Goal: Find specific page/section: Find specific page/section

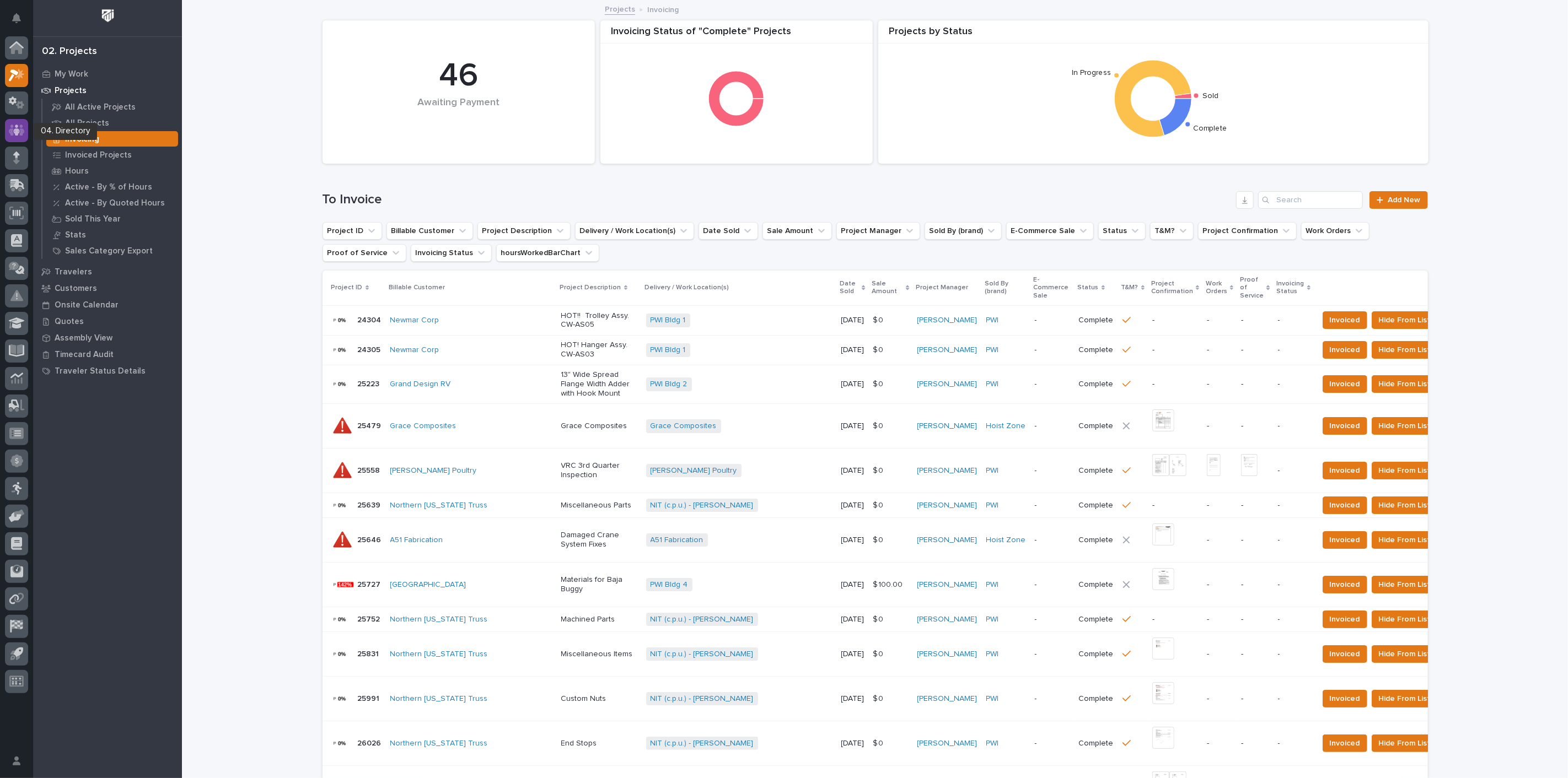
click at [18, 133] on icon at bounding box center [17, 130] width 16 height 13
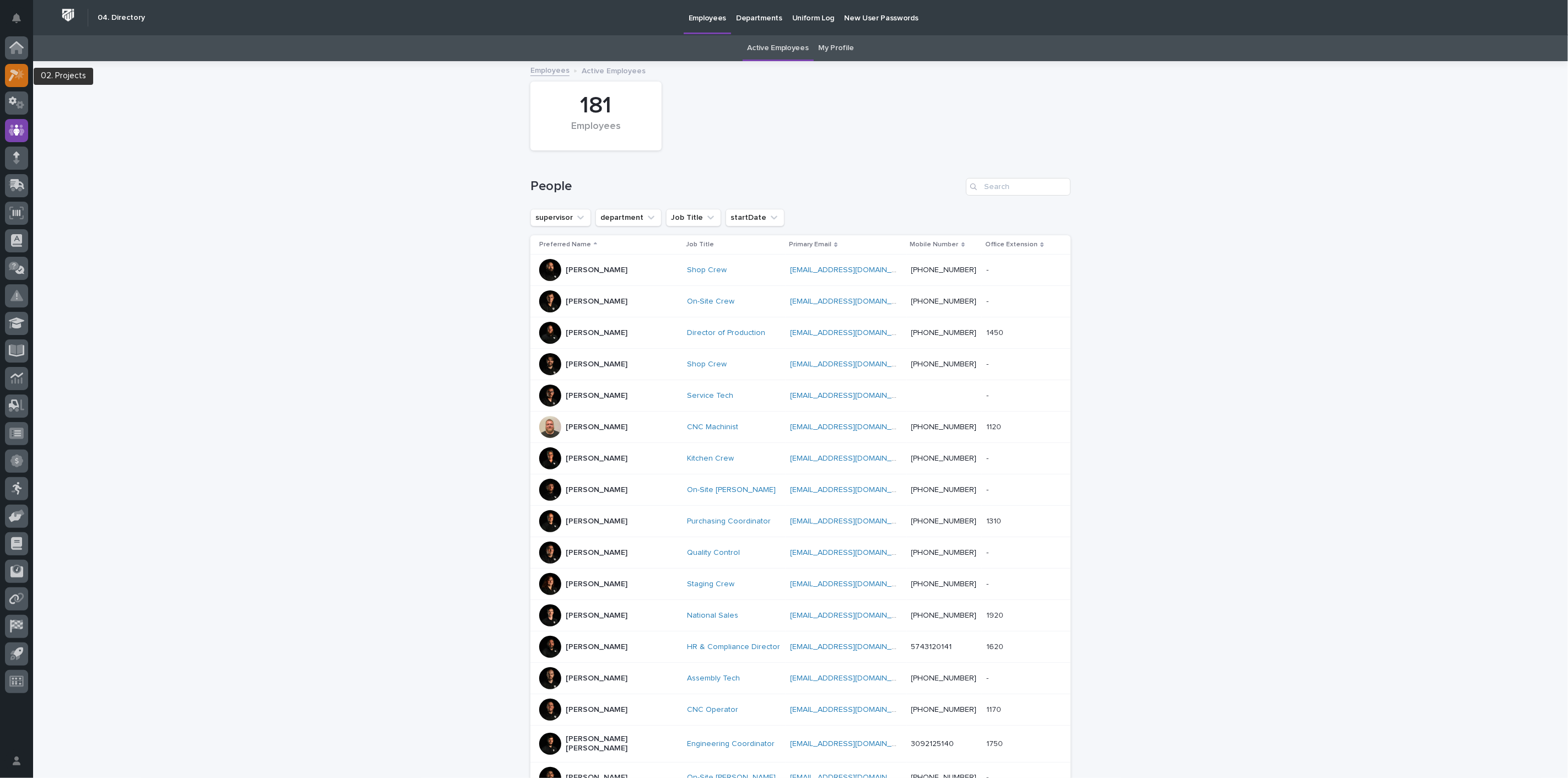
click at [21, 86] on link at bounding box center [16, 75] width 23 height 23
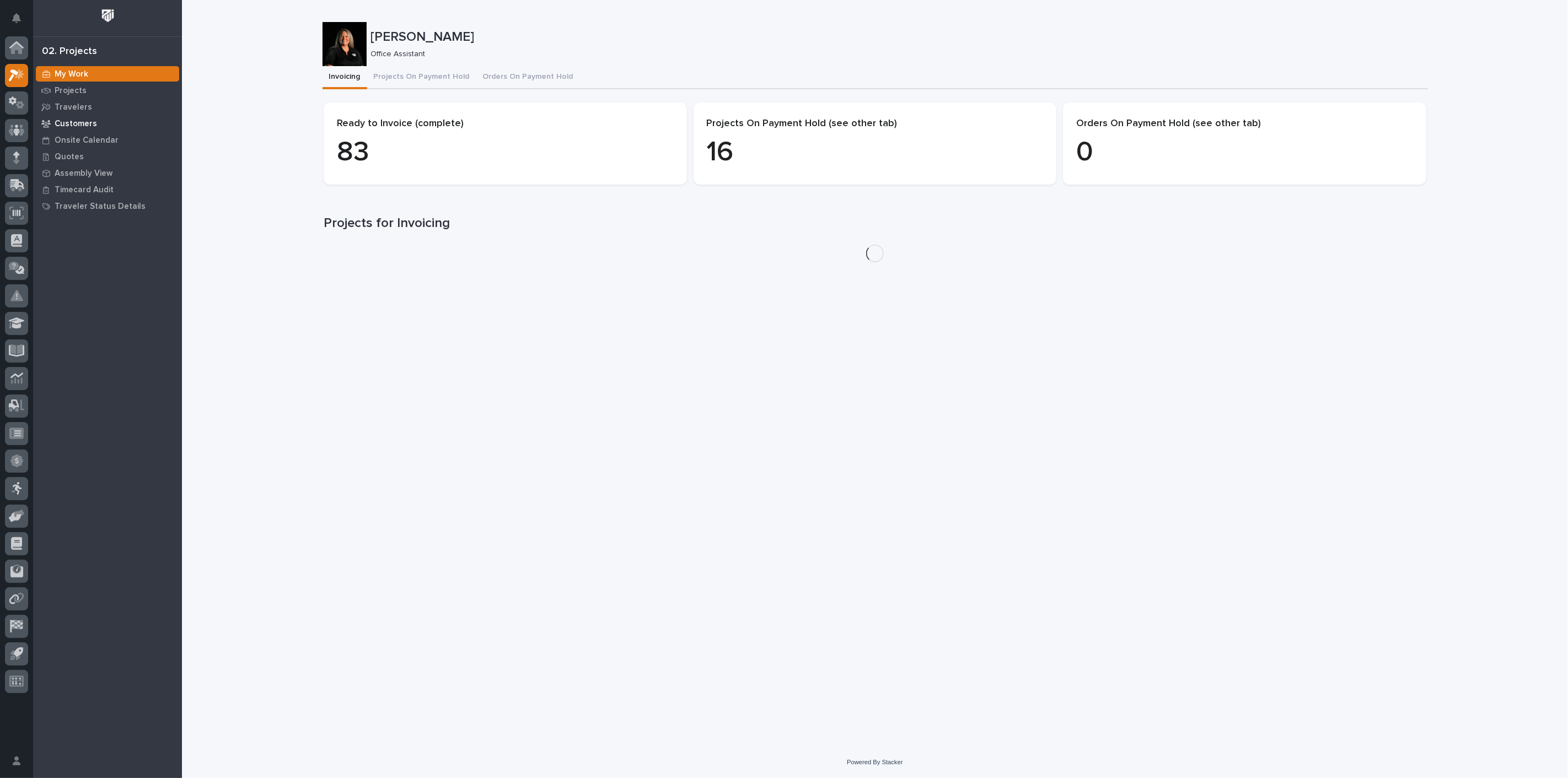
click at [78, 117] on div "Customers" at bounding box center [108, 123] width 143 height 16
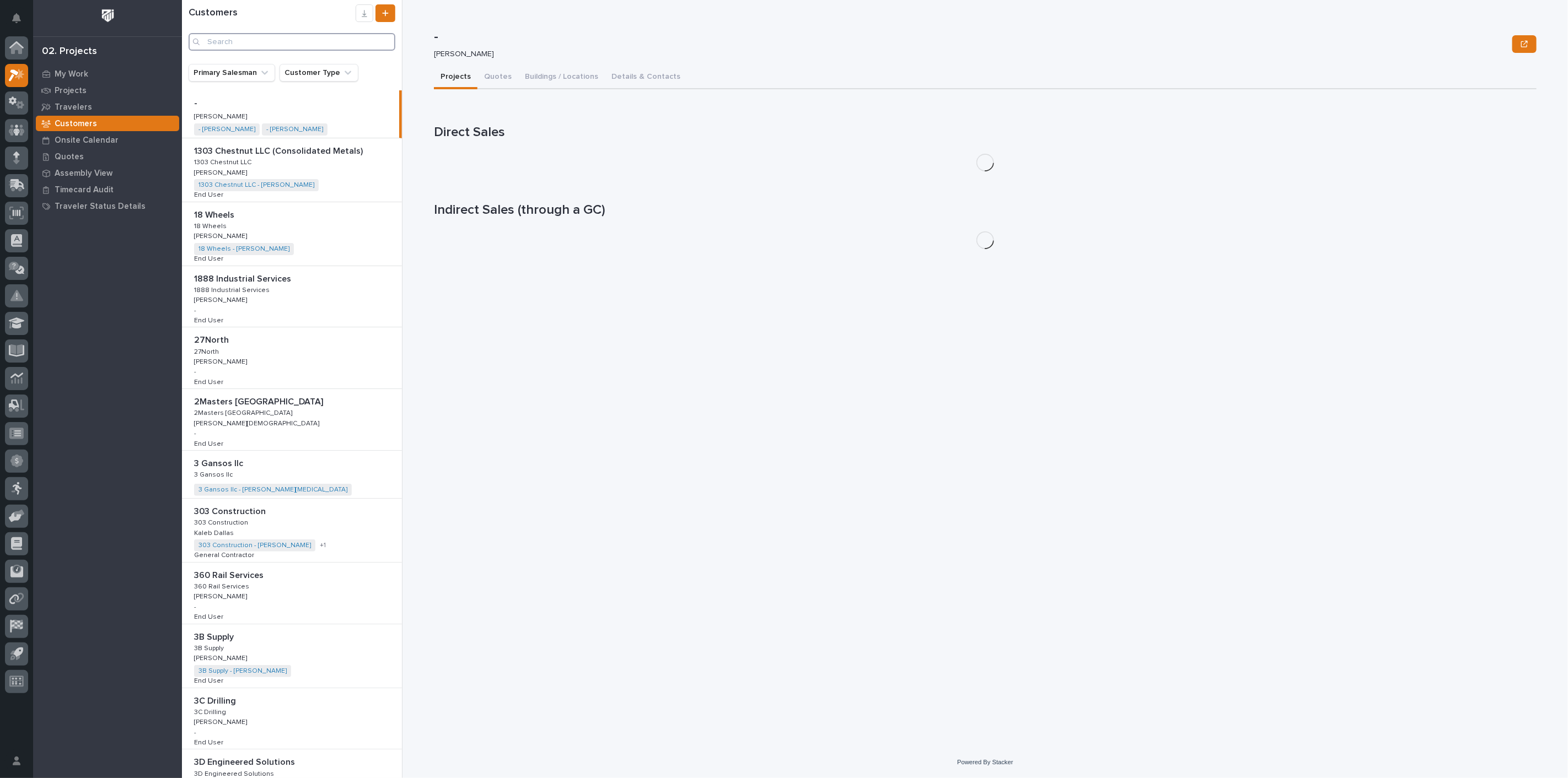
click at [256, 44] on input "Search" at bounding box center [292, 42] width 207 height 18
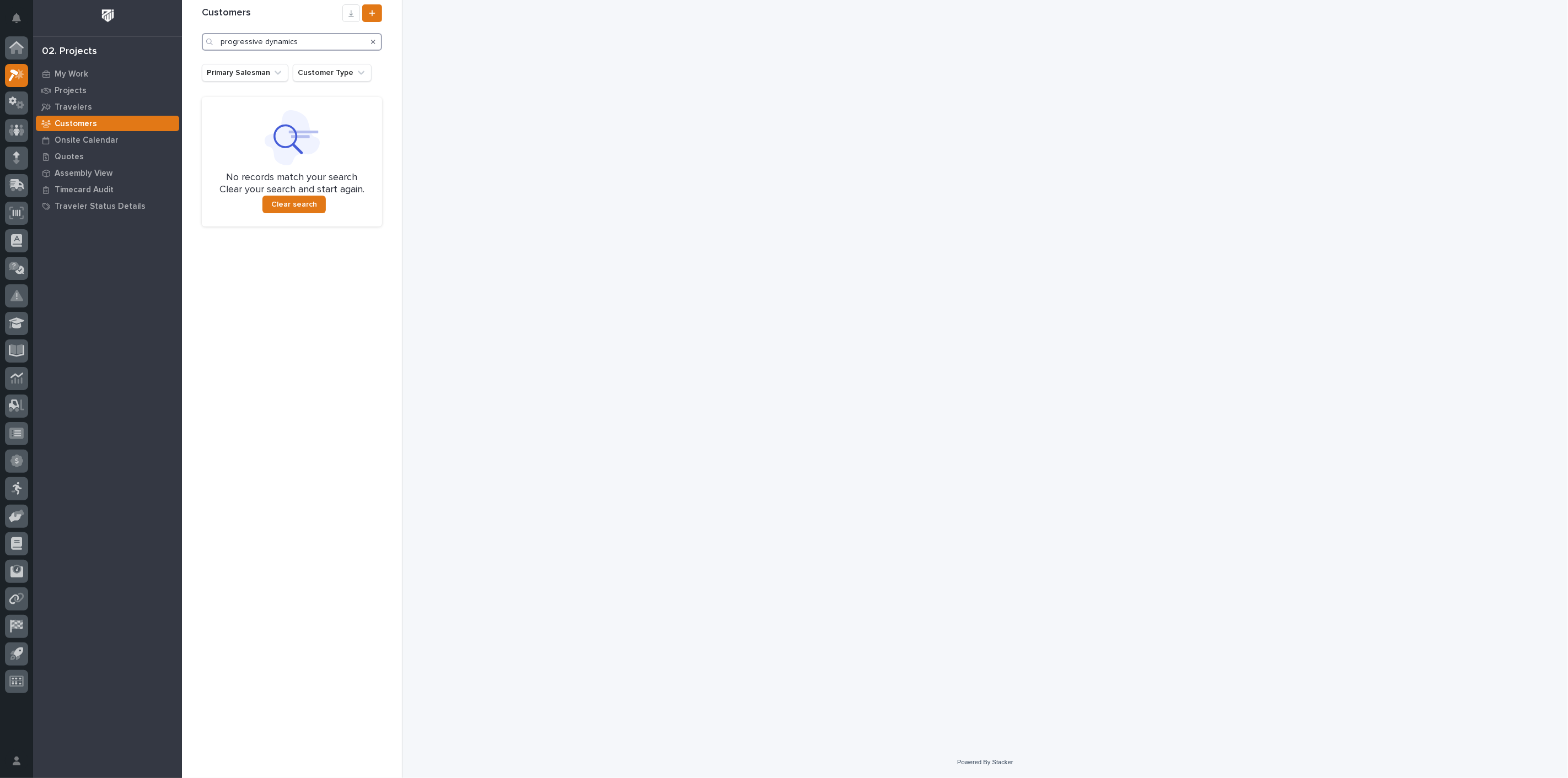
click at [304, 37] on input "progressive dynamics" at bounding box center [292, 42] width 180 height 18
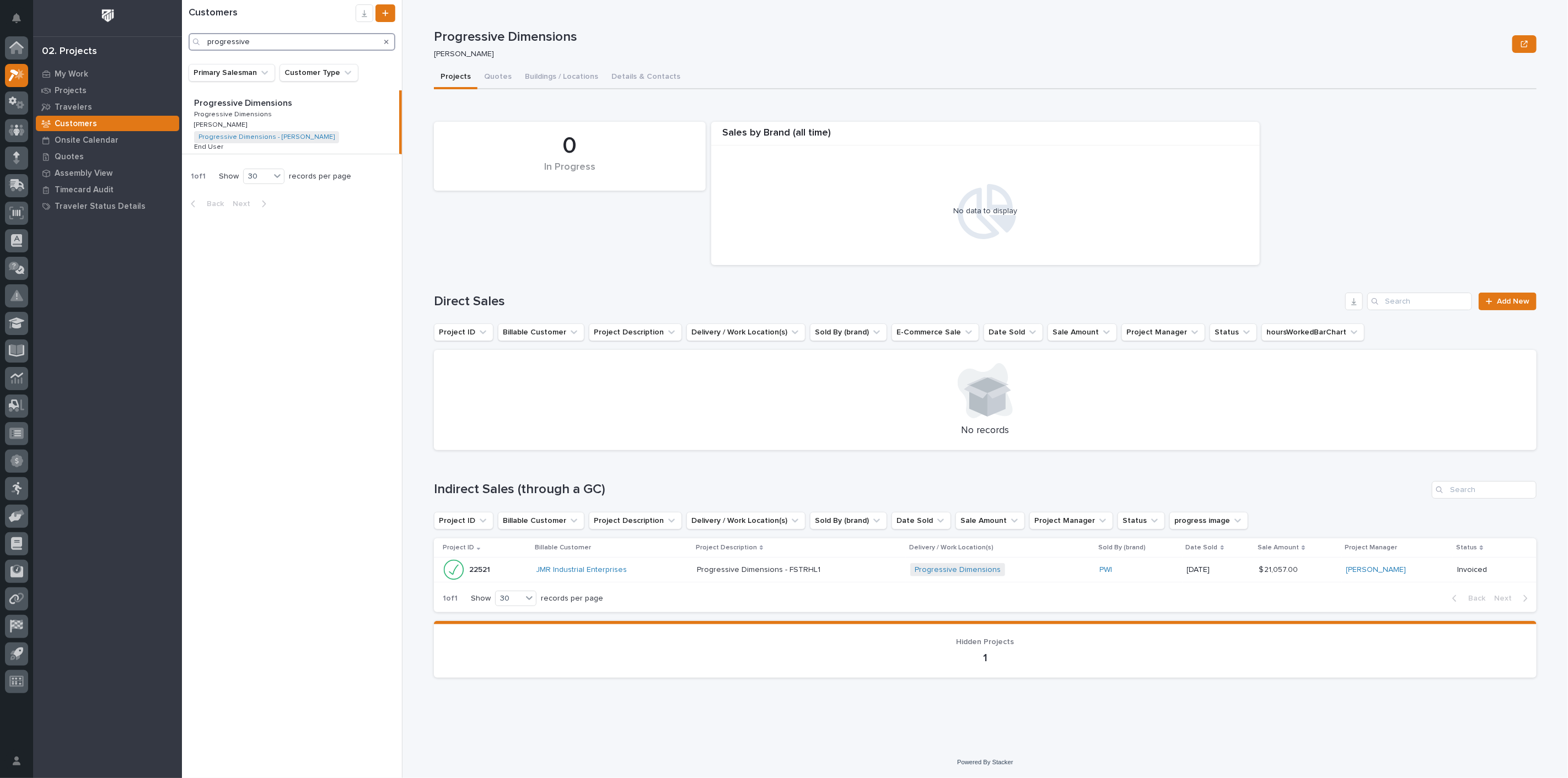
type input "progressive"
click at [18, 129] on icon at bounding box center [16, 130] width 7 height 11
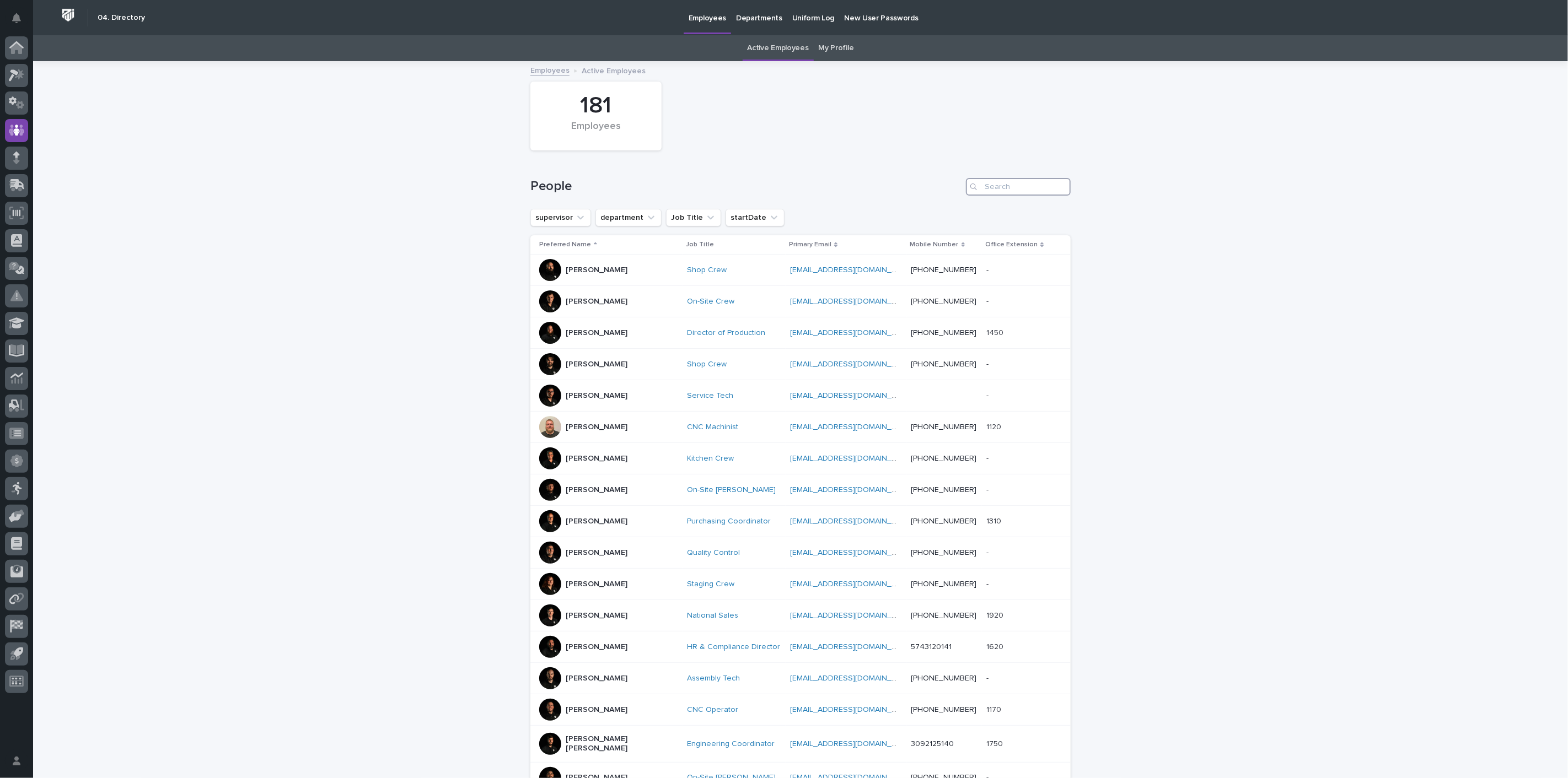
click at [1021, 190] on input "Search" at bounding box center [1018, 187] width 105 height 18
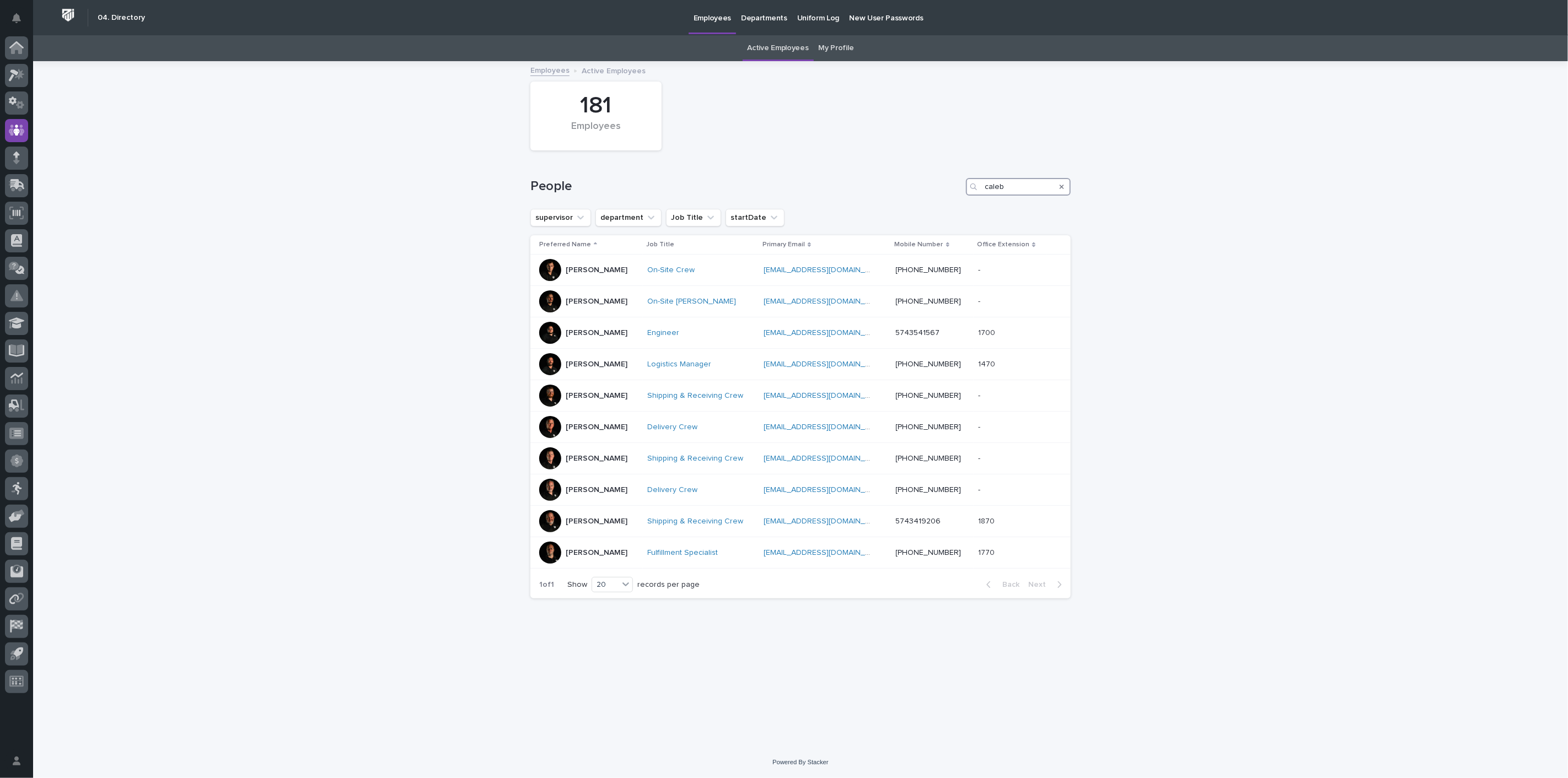
type input "caleb"
click at [14, 49] on icon at bounding box center [16, 48] width 11 height 11
